Goal: Task Accomplishment & Management: Use online tool/utility

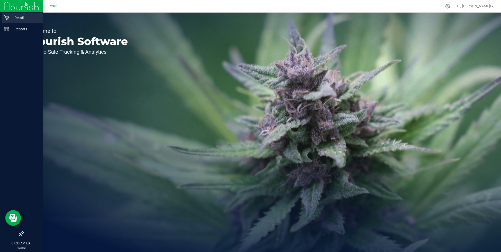
click at [7, 14] on div "Retail" at bounding box center [22, 18] width 41 height 10
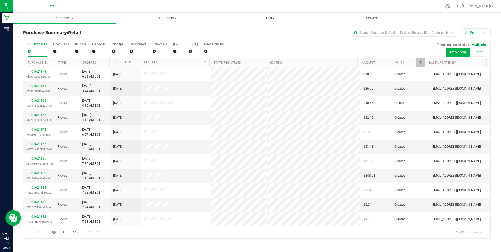
click at [271, 15] on uib-tab-heading "Tills Manage tills Reconcile e-payments" at bounding box center [270, 18] width 102 height 10
click at [243, 30] on span "Manage tills" at bounding box center [236, 31] width 35 height 4
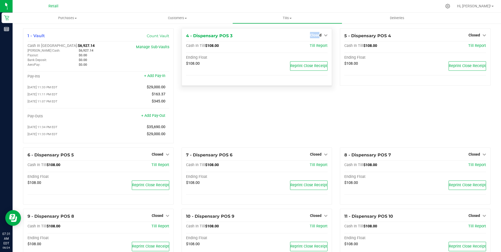
click at [317, 31] on div "4 - Dispensary POS 3 Closed Open Till Cash In Till $108.00 Till Report Ending F…" at bounding box center [257, 56] width 151 height 57
drag, startPoint x: 317, startPoint y: 31, endPoint x: 311, endPoint y: 35, distance: 7.3
click at [311, 35] on span "Closed" at bounding box center [316, 35] width 12 height 4
click at [315, 44] on link "Open Till" at bounding box center [316, 46] width 14 height 4
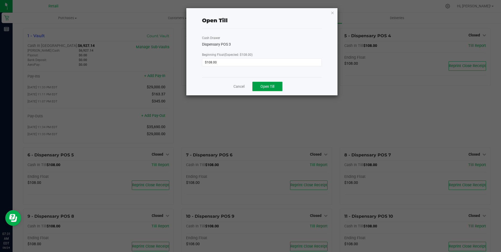
click at [269, 84] on span "Open Till" at bounding box center [267, 86] width 14 height 4
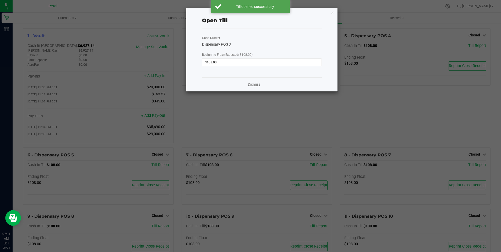
click at [254, 83] on link "Dismiss" at bounding box center [254, 85] width 13 height 6
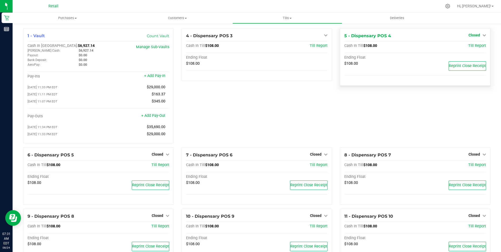
click at [474, 33] on span "Closed" at bounding box center [474, 35] width 12 height 4
click at [467, 45] on link "Open Till" at bounding box center [474, 46] width 14 height 4
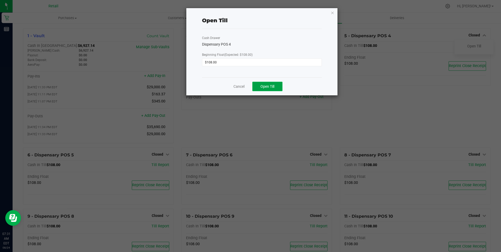
click at [271, 84] on button "Open Till" at bounding box center [267, 86] width 30 height 9
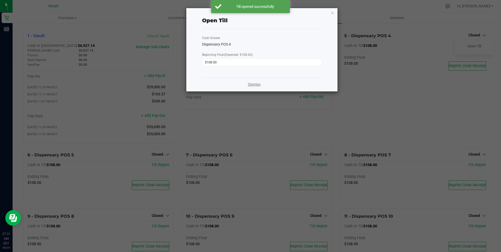
click at [254, 85] on link "Dismiss" at bounding box center [254, 85] width 13 height 6
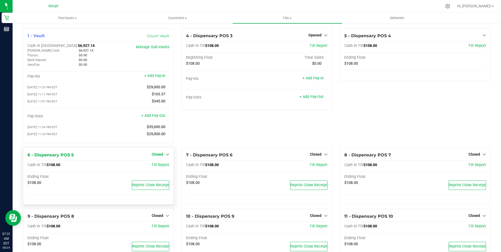
click at [155, 155] on span "Closed" at bounding box center [158, 154] width 12 height 4
drag, startPoint x: 155, startPoint y: 155, endPoint x: 156, endPoint y: 166, distance: 10.5
click at [156, 166] on link "Open Till" at bounding box center [157, 165] width 14 height 4
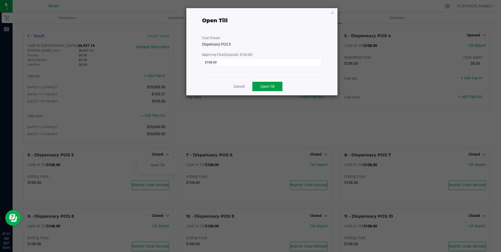
click at [261, 84] on span "Open Till" at bounding box center [267, 86] width 14 height 4
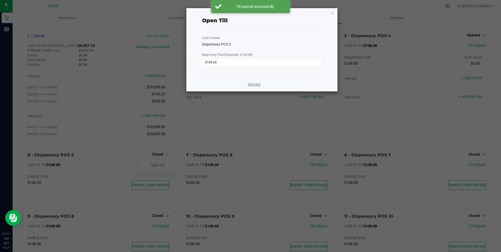
click at [254, 83] on link "Dismiss" at bounding box center [254, 85] width 13 height 6
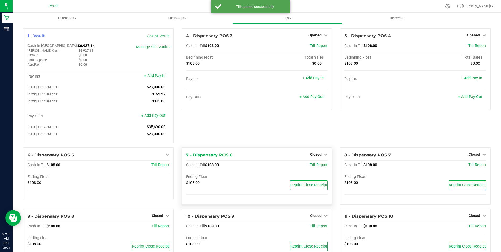
click at [311, 154] on div "Closed" at bounding box center [319, 154] width 18 height 6
click at [315, 165] on span "Till Report" at bounding box center [319, 165] width 18 height 4
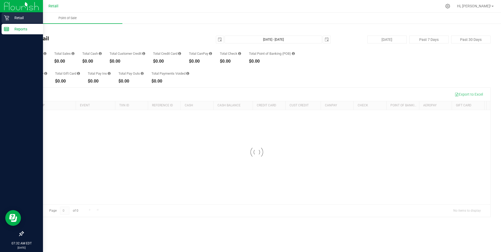
click at [12, 16] on p "Retail" at bounding box center [24, 18] width 31 height 6
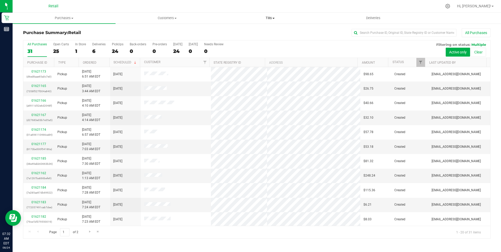
click at [270, 15] on uib-tab-heading "Tills Manage tills Reconcile e-payments" at bounding box center [270, 18] width 102 height 10
click at [271, 18] on span "Tills" at bounding box center [270, 18] width 103 height 5
click at [268, 19] on span "Tills" at bounding box center [270, 18] width 103 height 5
click at [238, 29] on span "Manage tills" at bounding box center [236, 31] width 35 height 4
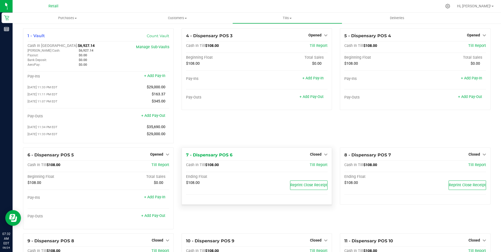
click at [311, 154] on div "Closed" at bounding box center [319, 154] width 18 height 6
click at [311, 155] on span "Closed" at bounding box center [316, 154] width 12 height 4
click at [314, 166] on link "Open Till" at bounding box center [316, 165] width 14 height 4
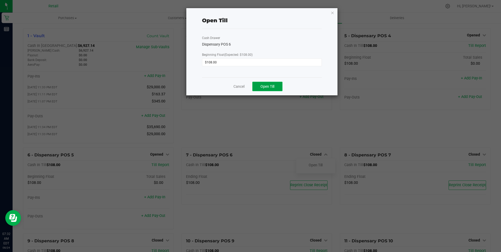
click at [265, 85] on span "Open Till" at bounding box center [267, 86] width 14 height 4
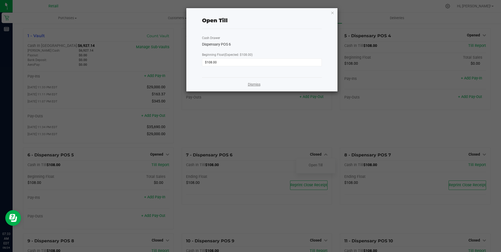
click at [255, 86] on link "Dismiss" at bounding box center [254, 85] width 13 height 6
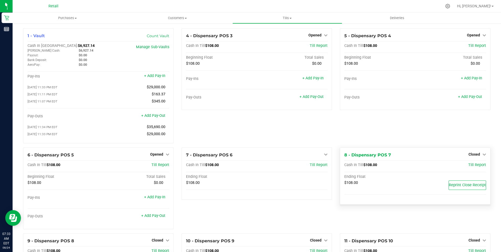
click at [471, 155] on span "Closed" at bounding box center [474, 154] width 12 height 4
click at [473, 167] on link "Open Till" at bounding box center [474, 165] width 14 height 4
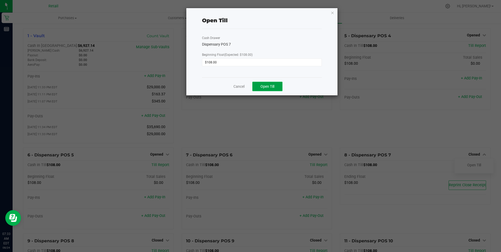
click at [271, 85] on span "Open Till" at bounding box center [267, 86] width 14 height 4
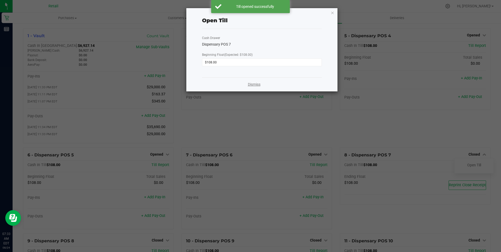
click at [254, 84] on link "Dismiss" at bounding box center [254, 85] width 13 height 6
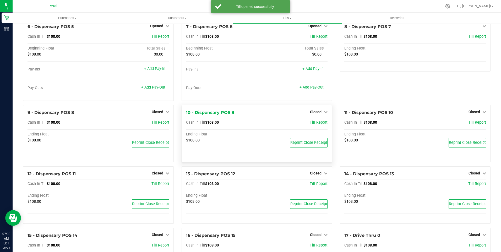
scroll to position [131, 0]
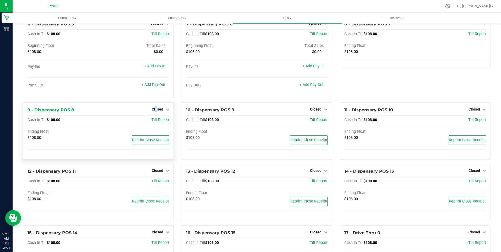
click at [155, 109] on div "Closed" at bounding box center [161, 109] width 18 height 6
drag, startPoint x: 155, startPoint y: 109, endPoint x: 160, endPoint y: 112, distance: 4.9
click at [160, 111] on span "Closed" at bounding box center [158, 109] width 12 height 4
click at [160, 122] on link "Open Till" at bounding box center [157, 120] width 14 height 4
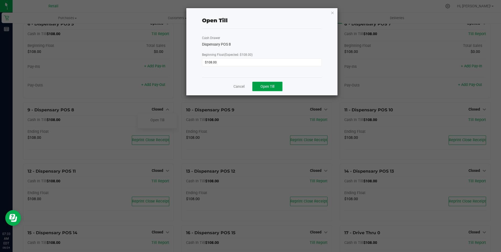
click at [271, 85] on span "Open Till" at bounding box center [267, 86] width 14 height 4
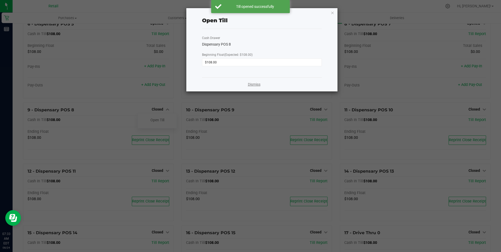
click at [253, 86] on link "Dismiss" at bounding box center [254, 85] width 13 height 6
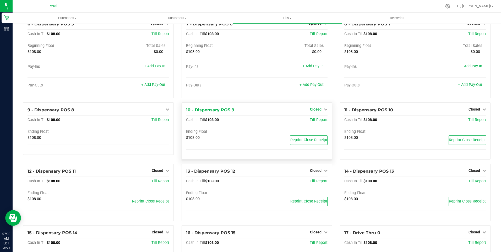
click at [315, 110] on span "Closed" at bounding box center [316, 109] width 12 height 4
click at [314, 121] on link "Open Till" at bounding box center [316, 120] width 14 height 4
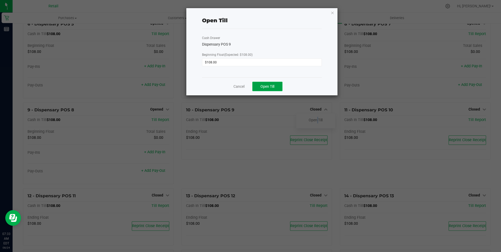
click at [265, 85] on span "Open Till" at bounding box center [267, 86] width 14 height 4
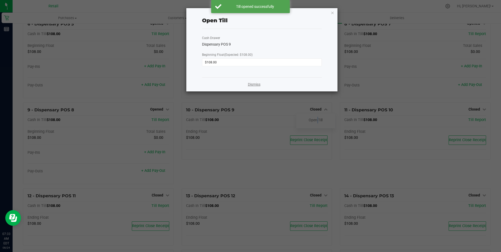
click at [251, 83] on link "Dismiss" at bounding box center [254, 85] width 13 height 6
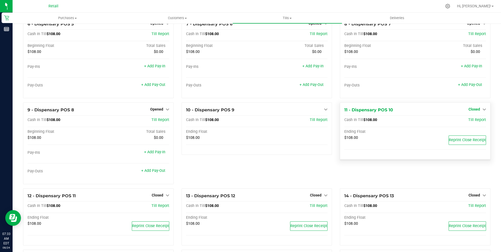
click at [470, 110] on span "Closed" at bounding box center [474, 109] width 12 height 4
click at [473, 122] on link "Open Till" at bounding box center [474, 120] width 14 height 4
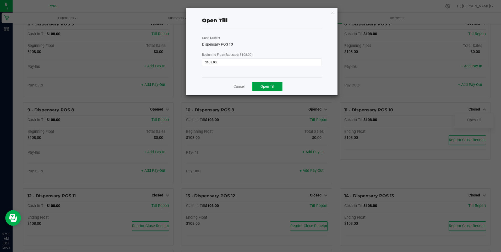
click at [269, 85] on span "Open Till" at bounding box center [267, 86] width 14 height 4
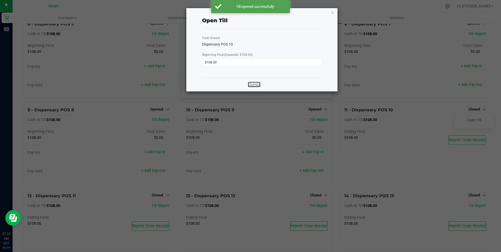
click at [256, 84] on link "Dismiss" at bounding box center [254, 85] width 13 height 6
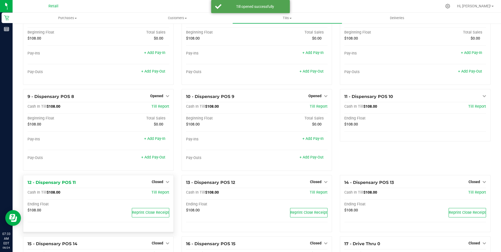
scroll to position [210, 0]
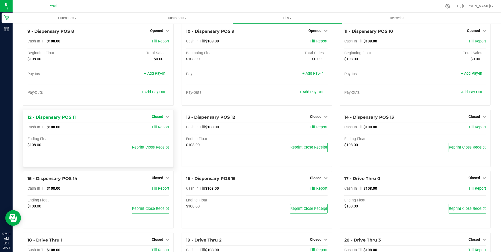
click at [159, 117] on span "Closed" at bounding box center [158, 116] width 12 height 4
click at [158, 127] on div "Open Till" at bounding box center [157, 127] width 39 height 7
click at [164, 128] on div "Open Till" at bounding box center [157, 127] width 39 height 7
click at [157, 128] on link "Open Till" at bounding box center [157, 127] width 14 height 4
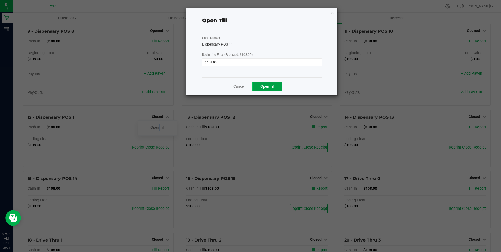
click at [269, 86] on span "Open Till" at bounding box center [267, 86] width 14 height 4
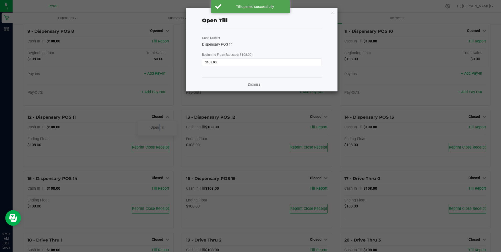
click at [251, 84] on link "Dismiss" at bounding box center [254, 85] width 13 height 6
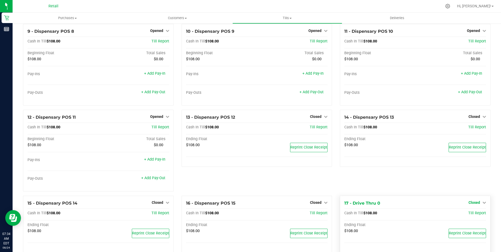
click at [472, 203] on span "Closed" at bounding box center [474, 202] width 12 height 4
click at [470, 215] on link "Open Till" at bounding box center [474, 213] width 14 height 4
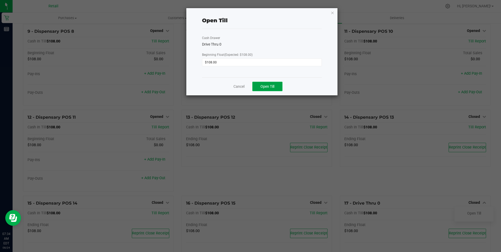
click at [264, 83] on button "Open Till" at bounding box center [267, 86] width 30 height 9
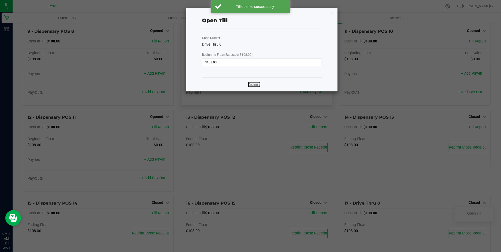
click at [256, 83] on link "Dismiss" at bounding box center [254, 85] width 13 height 6
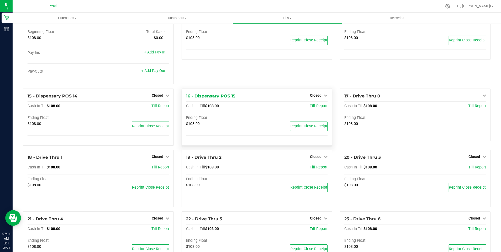
scroll to position [341, 0]
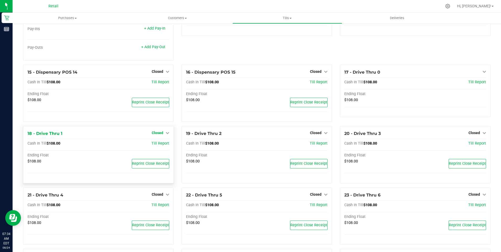
click at [161, 133] on span "Closed" at bounding box center [158, 133] width 12 height 4
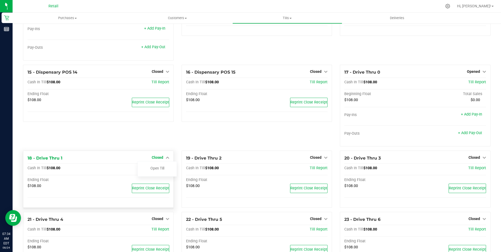
click at [160, 159] on span "Closed" at bounding box center [158, 157] width 12 height 4
click at [158, 170] on link "Open Till" at bounding box center [157, 168] width 14 height 4
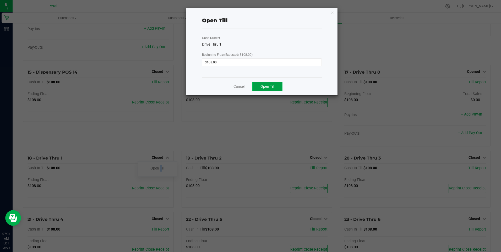
click at [264, 82] on button "Open Till" at bounding box center [267, 86] width 30 height 9
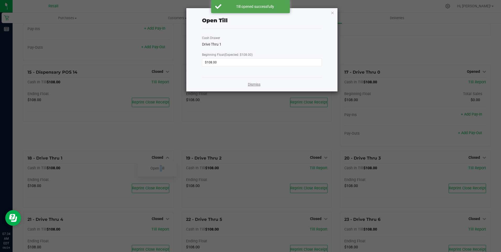
click at [257, 83] on link "Dismiss" at bounding box center [254, 85] width 13 height 6
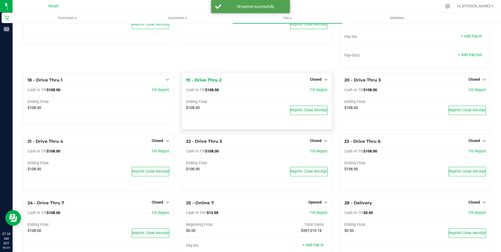
scroll to position [419, 0]
click at [317, 80] on span "Closed" at bounding box center [316, 79] width 12 height 4
click at [313, 91] on link "Open Till" at bounding box center [316, 90] width 14 height 4
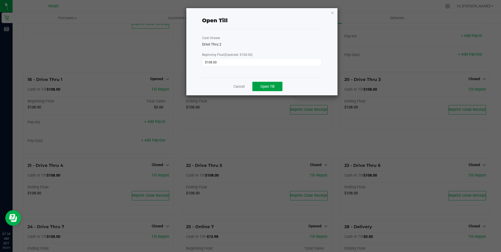
click at [269, 86] on span "Open Till" at bounding box center [267, 86] width 14 height 4
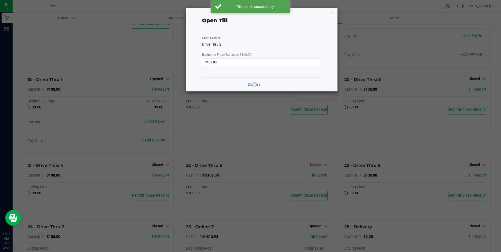
click at [252, 81] on div "Dismiss" at bounding box center [261, 84] width 119 height 14
click at [256, 85] on link "Dismiss" at bounding box center [254, 85] width 13 height 6
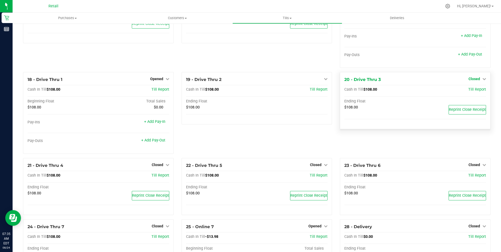
click at [471, 79] on div "Closed" at bounding box center [477, 79] width 18 height 6
click at [468, 80] on span "Closed" at bounding box center [474, 79] width 12 height 4
click at [467, 90] on link "Open Till" at bounding box center [474, 90] width 14 height 4
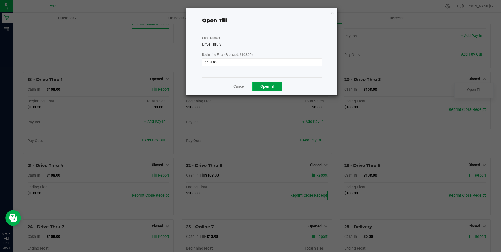
click at [269, 88] on span "Open Till" at bounding box center [267, 86] width 14 height 4
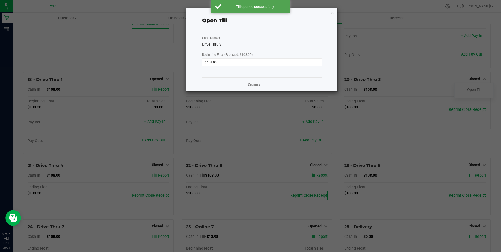
click at [254, 83] on link "Dismiss" at bounding box center [254, 85] width 13 height 6
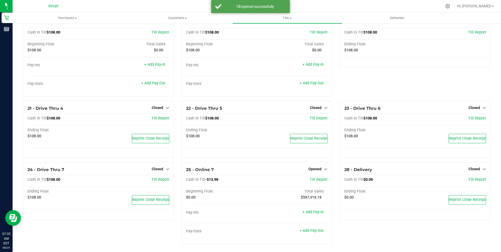
scroll to position [480, 0]
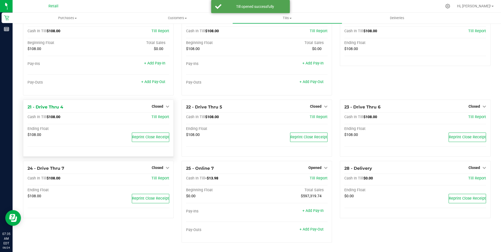
click at [167, 103] on div "21 - Drive Thru 4 Closed Open Till Cash In Till $108.00 Till Report Ending Floa…" at bounding box center [98, 128] width 151 height 57
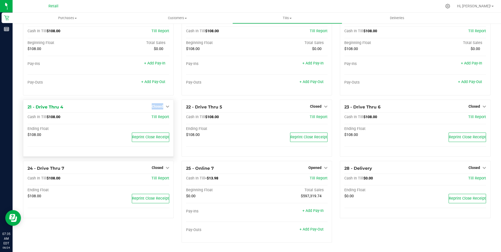
drag, startPoint x: 167, startPoint y: 103, endPoint x: 157, endPoint y: 105, distance: 9.8
click at [157, 105] on span "Closed" at bounding box center [158, 106] width 12 height 4
click at [159, 116] on link "Open Till" at bounding box center [157, 117] width 14 height 4
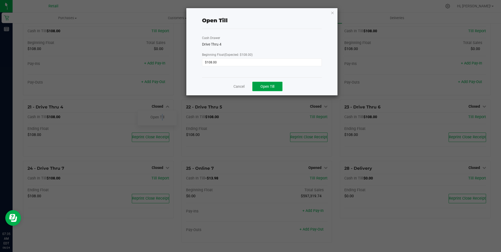
click at [268, 84] on span "Open Till" at bounding box center [267, 86] width 14 height 4
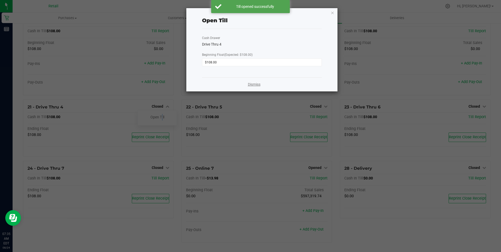
click at [250, 82] on link "Dismiss" at bounding box center [254, 85] width 13 height 6
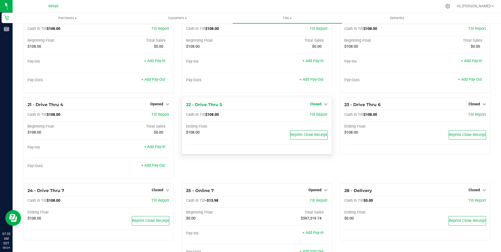
click at [313, 105] on span "Closed" at bounding box center [316, 104] width 12 height 4
click at [312, 115] on div "Open Till" at bounding box center [315, 115] width 39 height 7
drag, startPoint x: 312, startPoint y: 115, endPoint x: 313, endPoint y: 119, distance: 4.1
click at [313, 117] on link "Open Till" at bounding box center [316, 115] width 14 height 4
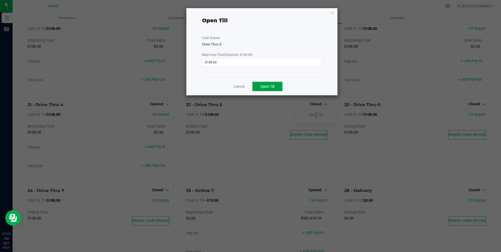
click at [270, 86] on span "Open Till" at bounding box center [267, 86] width 14 height 4
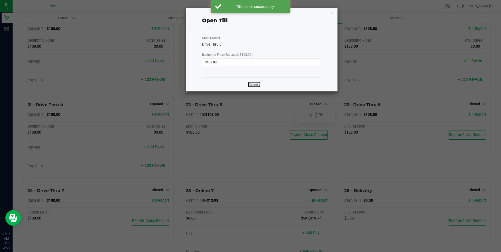
click at [255, 84] on link "Dismiss" at bounding box center [254, 85] width 13 height 6
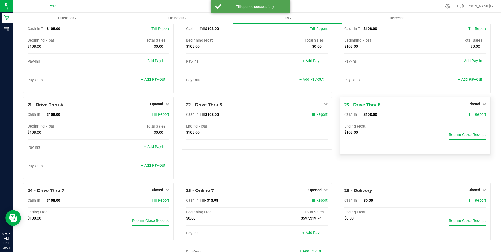
click at [478, 104] on div "Closed" at bounding box center [477, 104] width 18 height 6
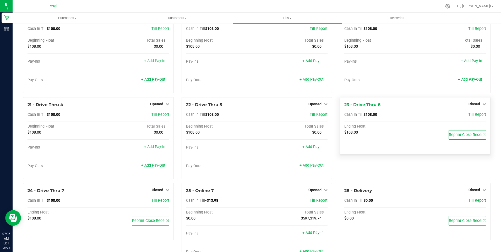
click at [471, 104] on div "Closed" at bounding box center [477, 104] width 18 height 6
click at [471, 105] on span "Closed" at bounding box center [474, 104] width 12 height 4
click at [475, 114] on div "Open Till" at bounding box center [473, 115] width 39 height 15
drag, startPoint x: 475, startPoint y: 114, endPoint x: 472, endPoint y: 117, distance: 4.8
click at [472, 117] on link "Open Till" at bounding box center [474, 115] width 14 height 4
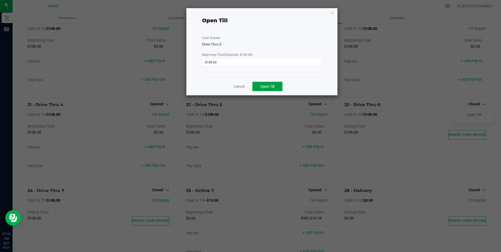
click at [273, 84] on button "Open Till" at bounding box center [267, 86] width 30 height 9
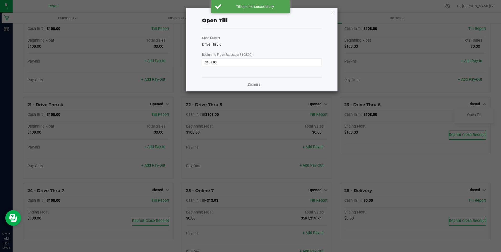
click at [255, 83] on link "Dismiss" at bounding box center [254, 85] width 13 height 6
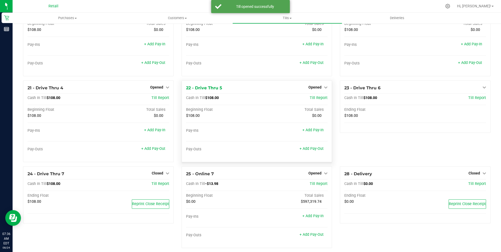
scroll to position [505, 0]
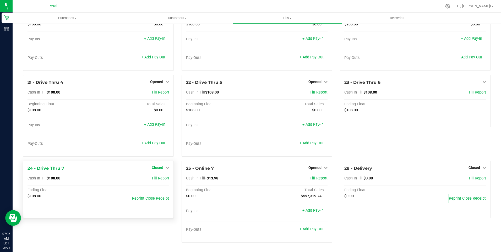
click at [166, 166] on icon at bounding box center [168, 168] width 4 height 4
click at [158, 179] on link "Open Till" at bounding box center [157, 178] width 14 height 4
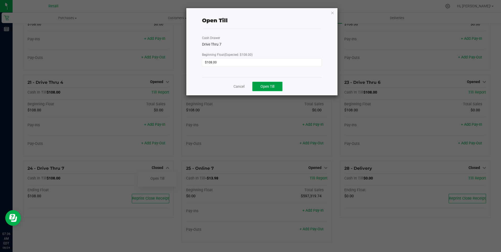
click at [269, 84] on button "Open Till" at bounding box center [267, 86] width 30 height 9
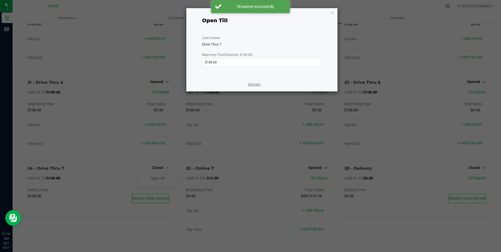
click at [251, 82] on link "Dismiss" at bounding box center [254, 85] width 13 height 6
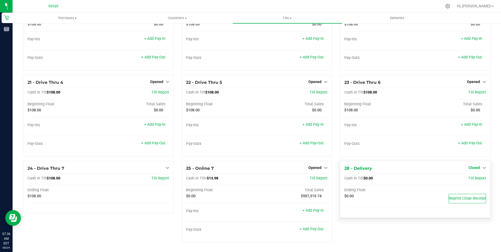
click at [475, 166] on span "Closed" at bounding box center [474, 168] width 12 height 4
click at [470, 177] on link "Open Till" at bounding box center [474, 178] width 14 height 4
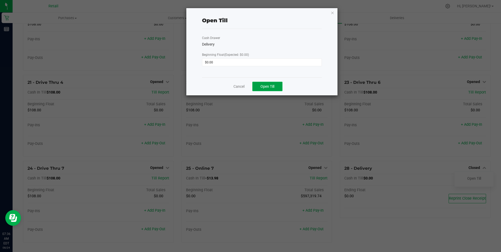
click at [268, 84] on button "Open Till" at bounding box center [267, 86] width 30 height 9
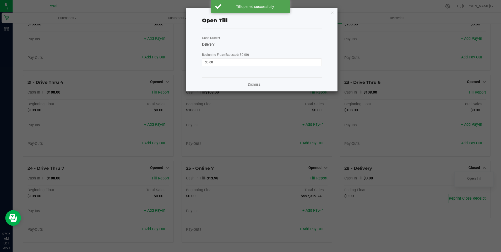
click at [256, 84] on link "Dismiss" at bounding box center [254, 85] width 13 height 6
